Goal: Task Accomplishment & Management: Manage account settings

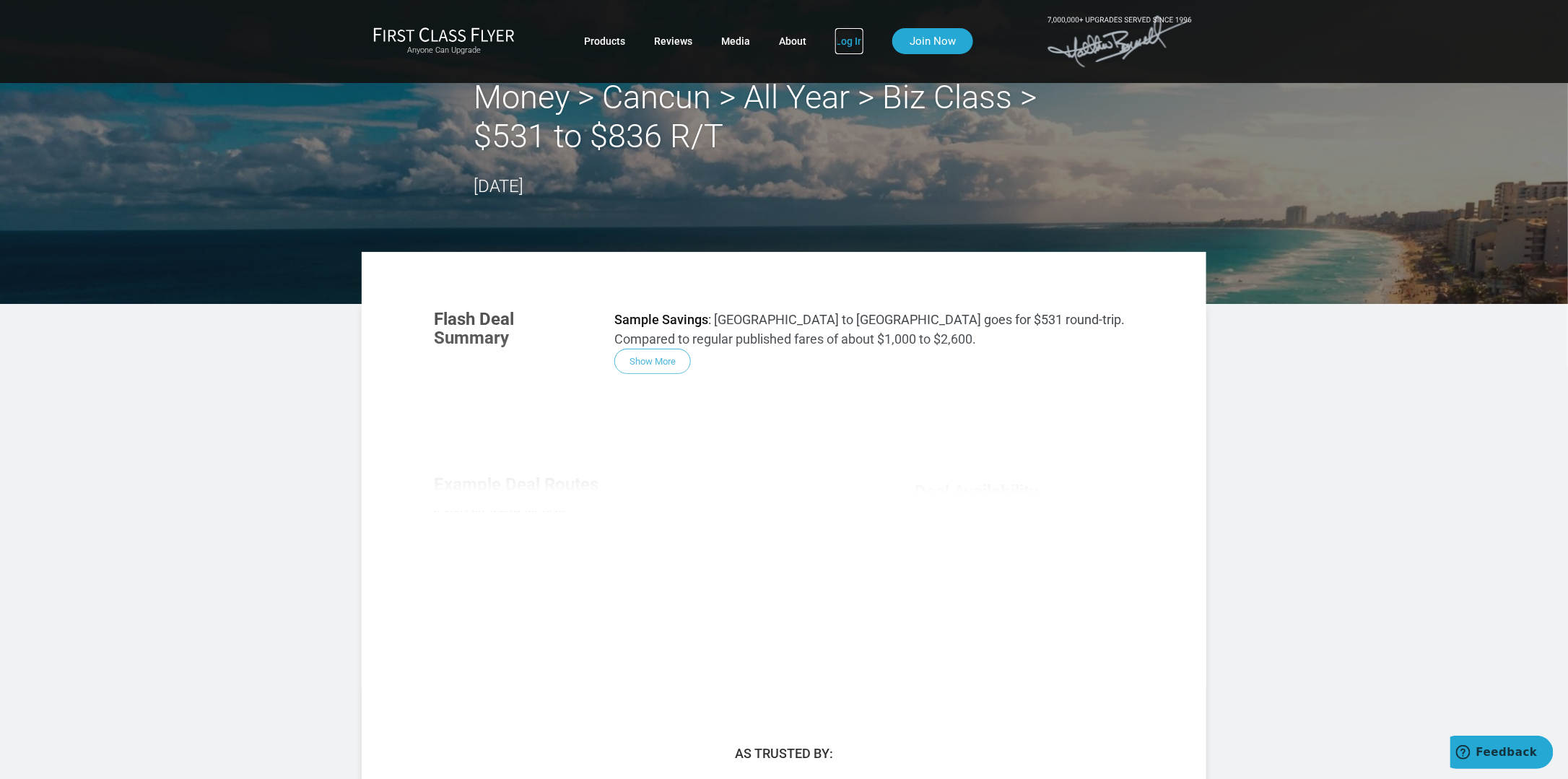
click at [849, 43] on link "Log In" at bounding box center [849, 41] width 28 height 26
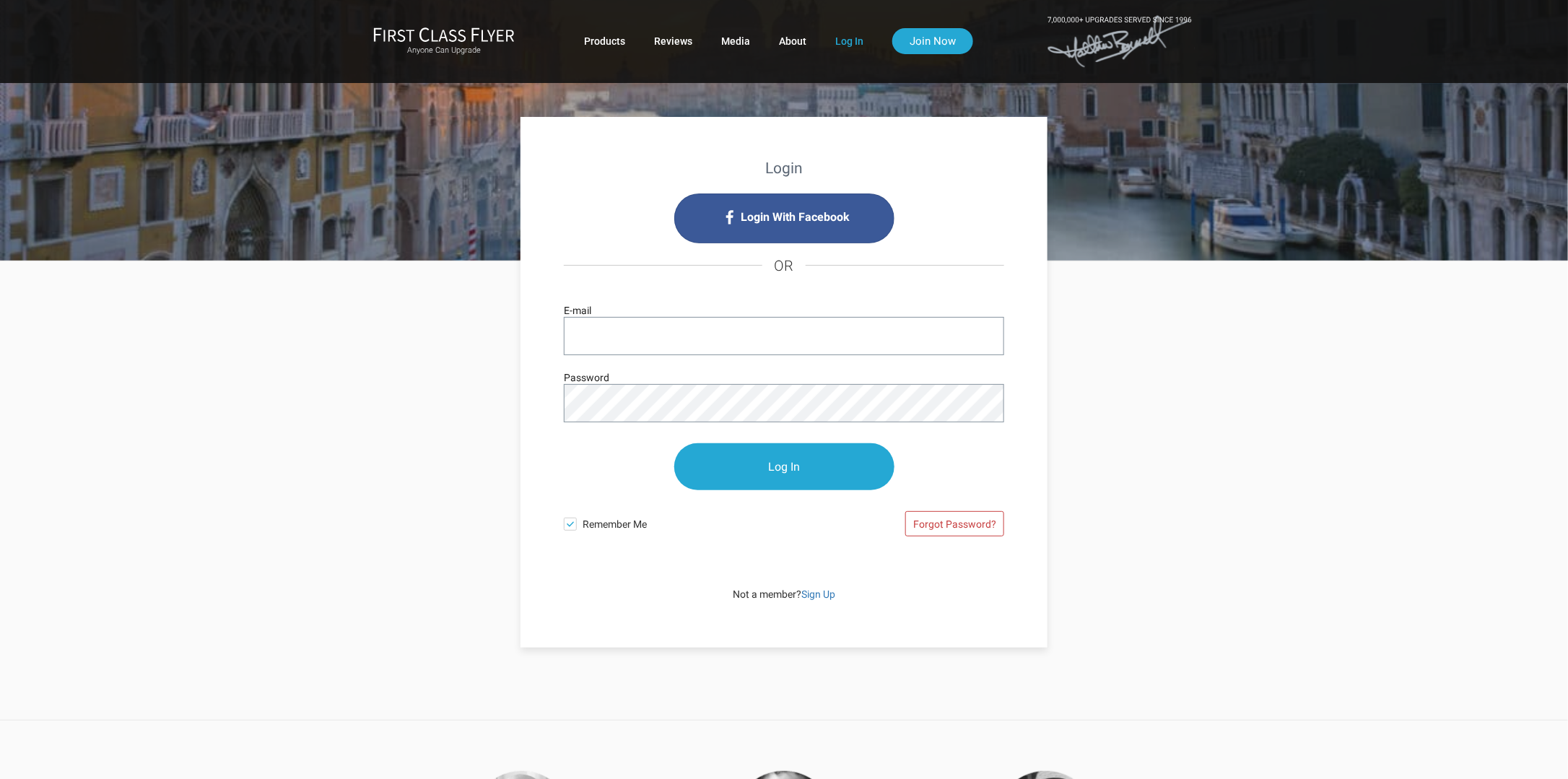
type input "bnarayan71@gmail.com"
click at [754, 472] on input "Log In" at bounding box center [784, 467] width 220 height 47
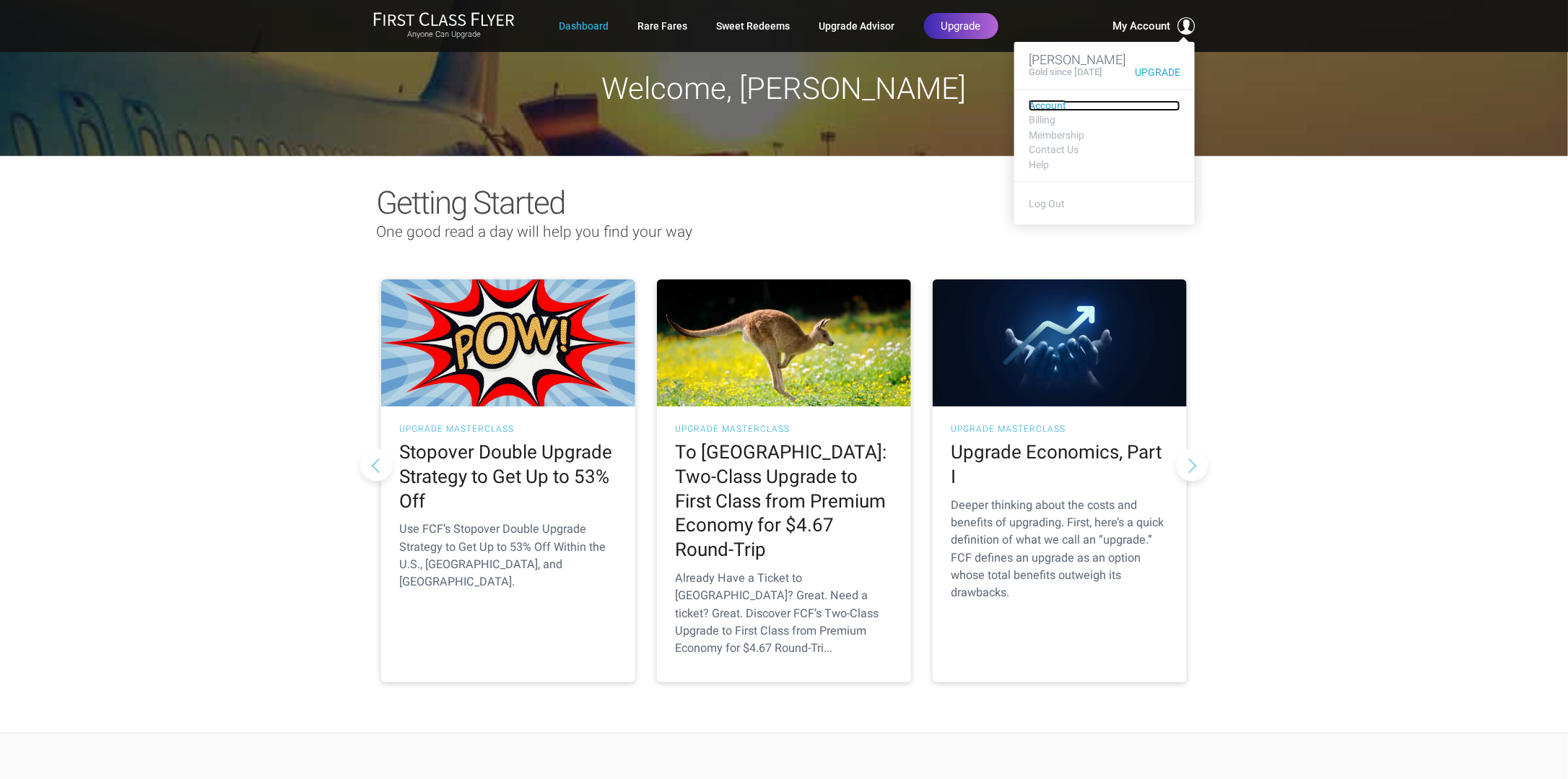
click at [1050, 106] on link "Account" at bounding box center [1104, 105] width 152 height 10
click at [1064, 132] on link "Membership" at bounding box center [1104, 135] width 152 height 10
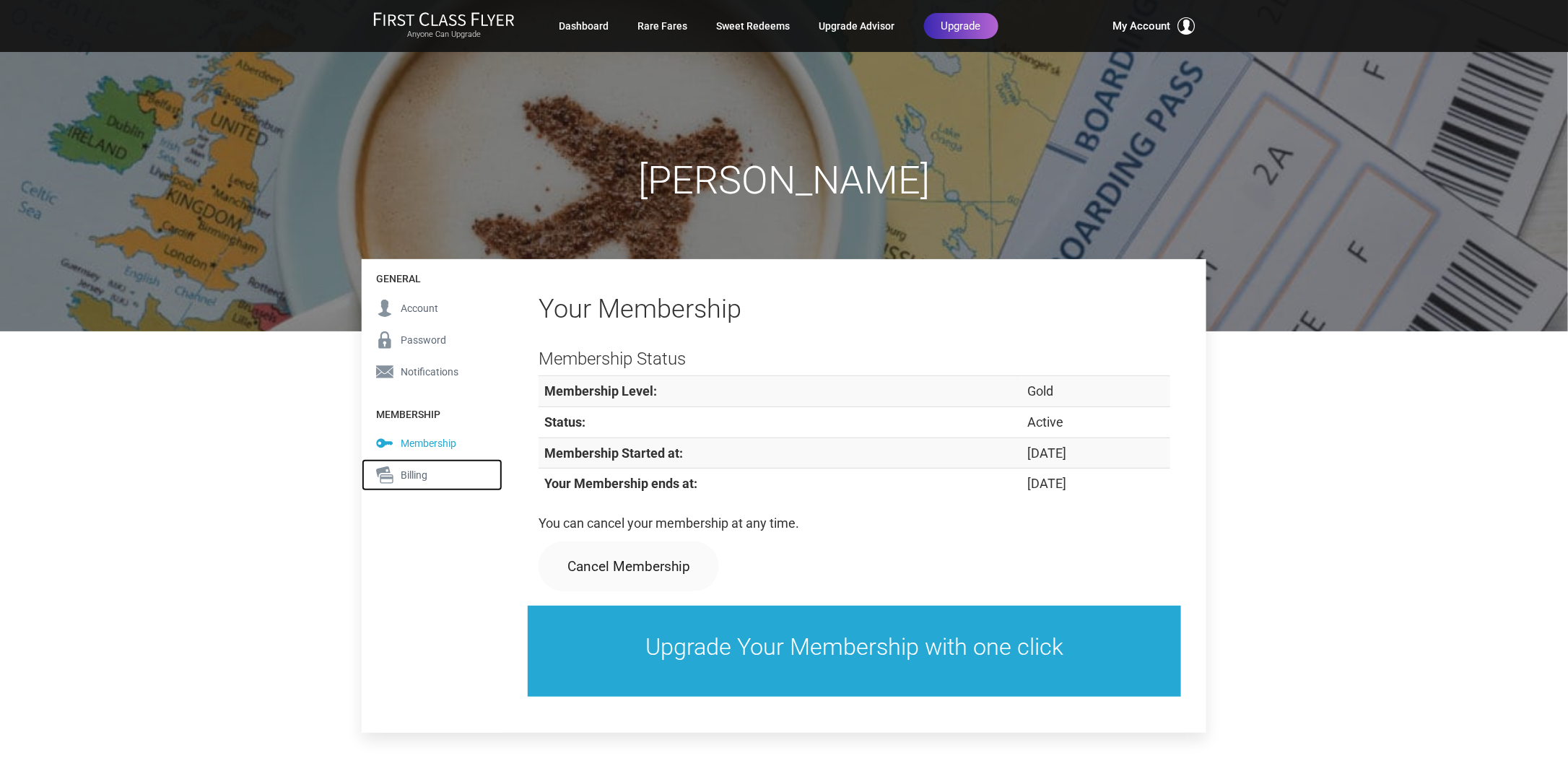
click at [411, 472] on span "Billing" at bounding box center [414, 475] width 27 height 16
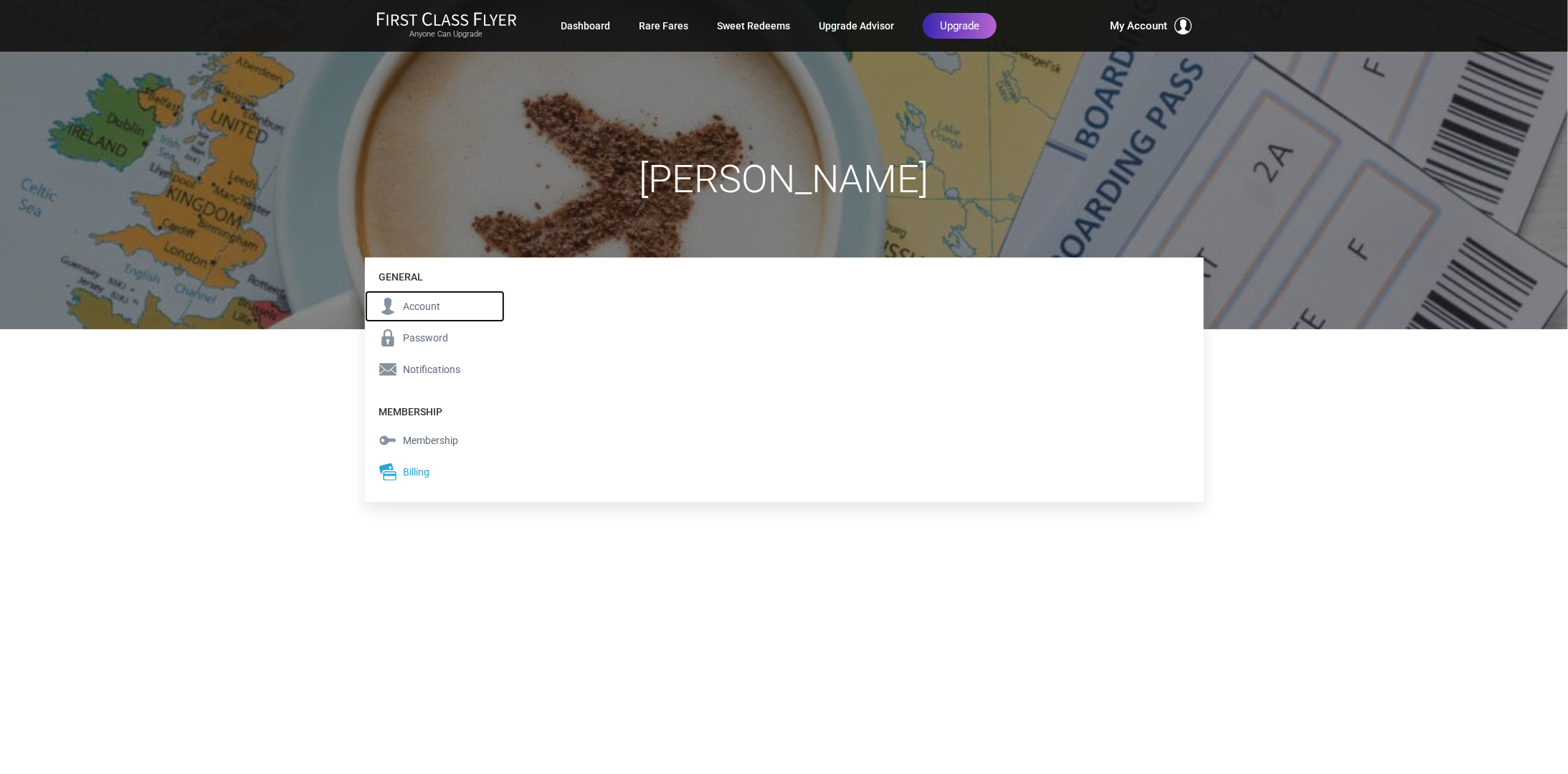
click at [419, 311] on span "Account" at bounding box center [423, 306] width 37 height 16
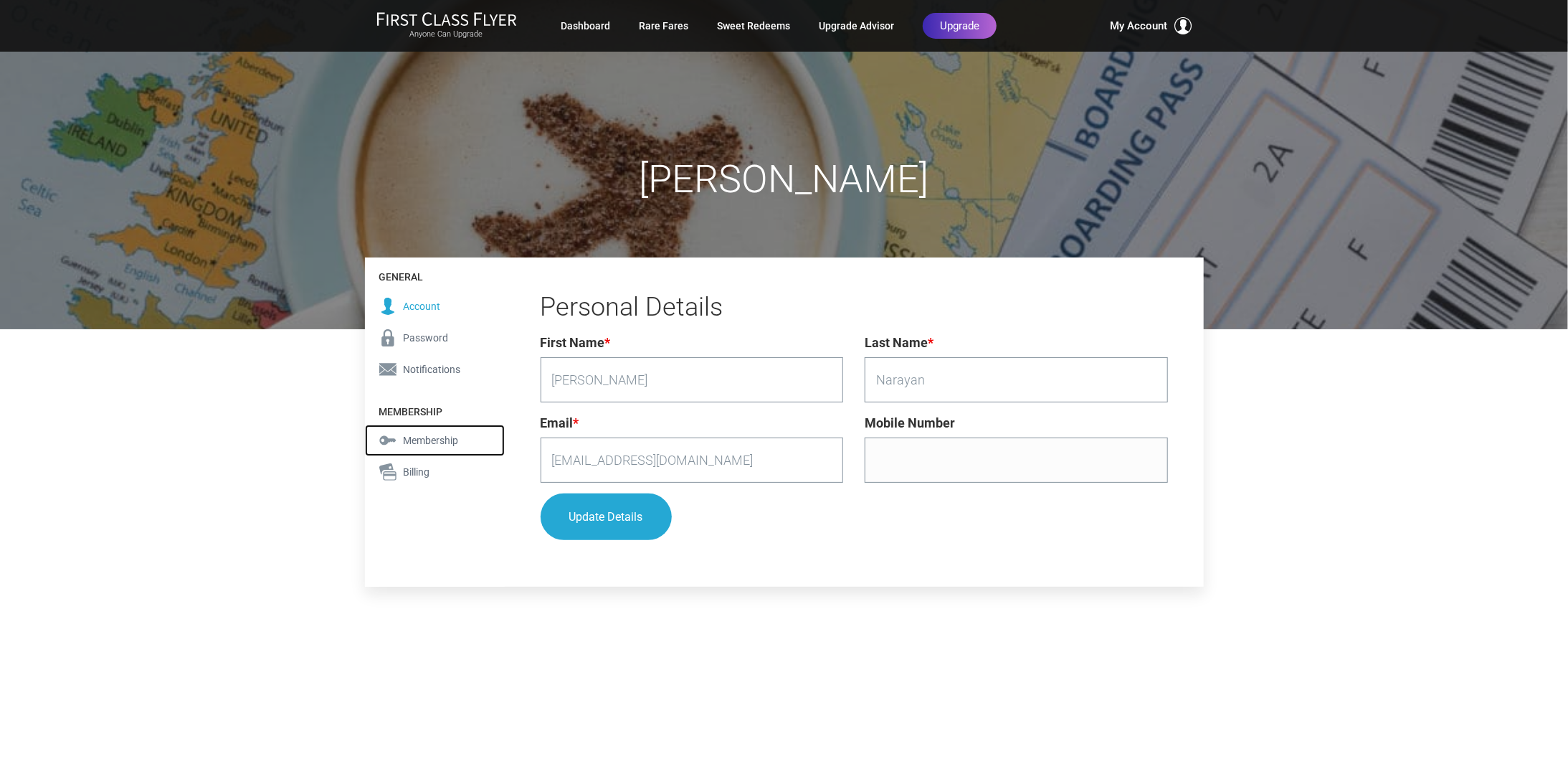
click at [414, 436] on span "Membership" at bounding box center [432, 440] width 55 height 16
